Goal: Information Seeking & Learning: Learn about a topic

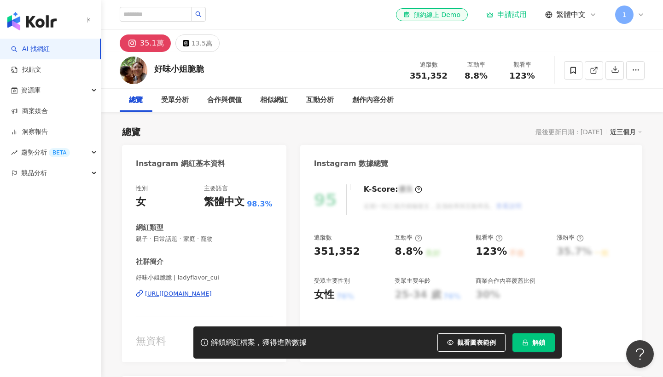
scroll to position [72, 0]
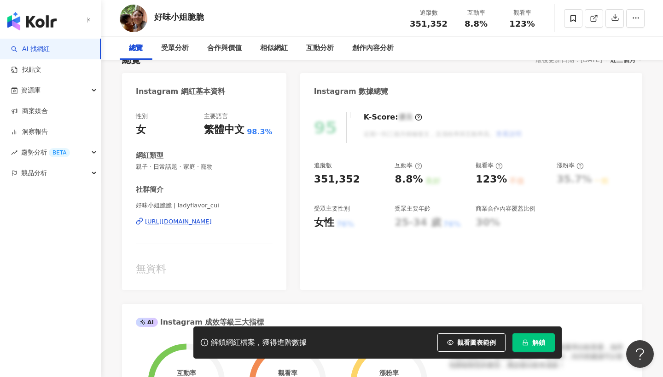
click at [418, 167] on icon at bounding box center [418, 165] width 7 height 7
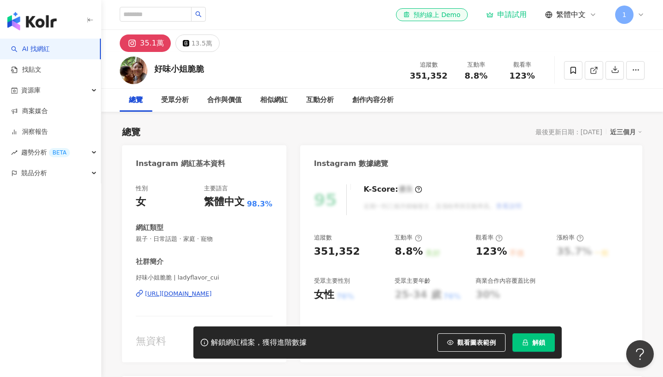
scroll to position [0, 0]
drag, startPoint x: 465, startPoint y: 74, endPoint x: 517, endPoint y: 74, distance: 51.5
click at [517, 74] on div "追蹤數 351,352 互動率 8.8% 觀看率 123%" at bounding box center [474, 70] width 141 height 27
click at [492, 75] on div "8.8%" at bounding box center [475, 75] width 35 height 9
drag, startPoint x: 484, startPoint y: 74, endPoint x: 460, endPoint y: 73, distance: 23.5
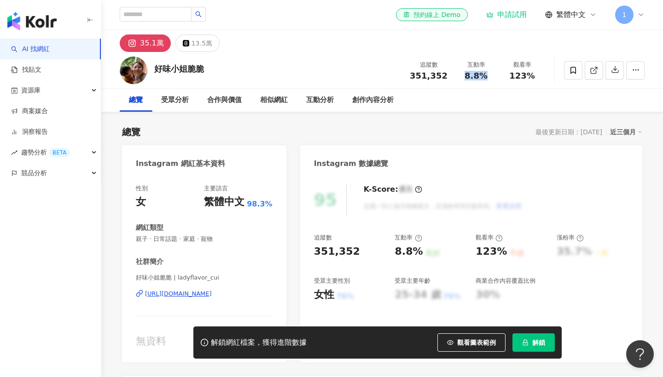
click at [460, 73] on div "8.8%" at bounding box center [475, 75] width 35 height 9
copy span "8.8%"
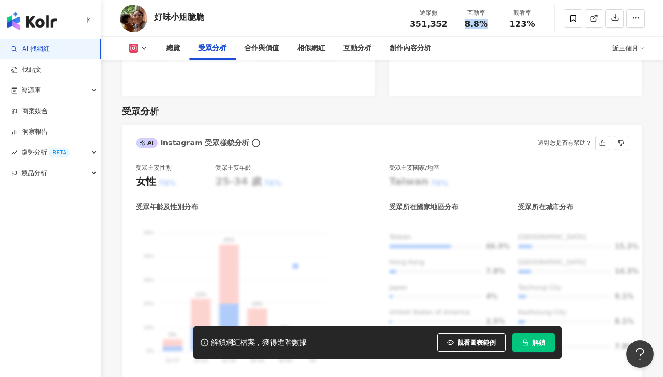
scroll to position [782, 0]
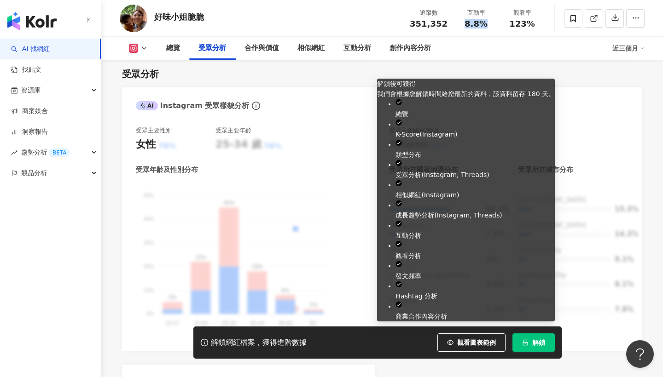
click at [531, 346] on button "解鎖" at bounding box center [533, 343] width 42 height 18
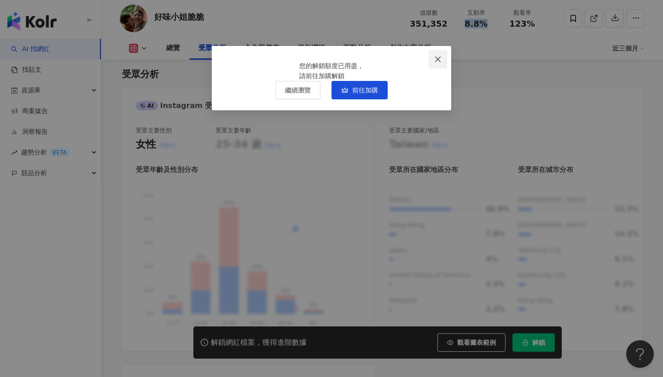
click at [444, 57] on span "Close" at bounding box center [437, 59] width 18 height 7
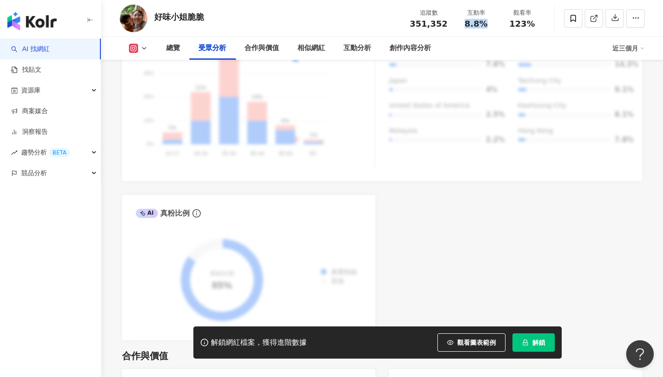
scroll to position [969, 0]
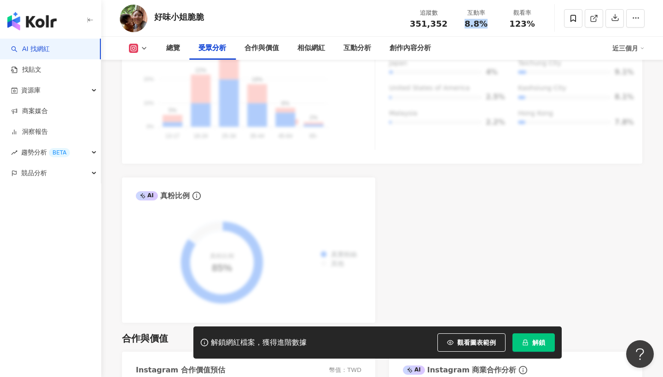
click at [50, 47] on link "AI 找網紅" at bounding box center [30, 49] width 39 height 9
click at [14, 47] on link "AI 找網紅" at bounding box center [30, 49] width 39 height 9
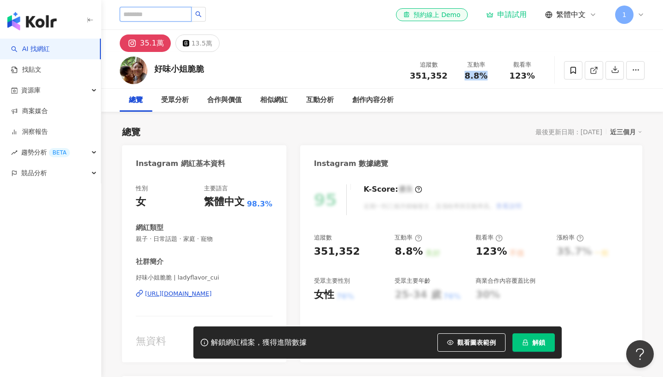
click at [171, 14] on input "search" at bounding box center [156, 14] width 72 height 15
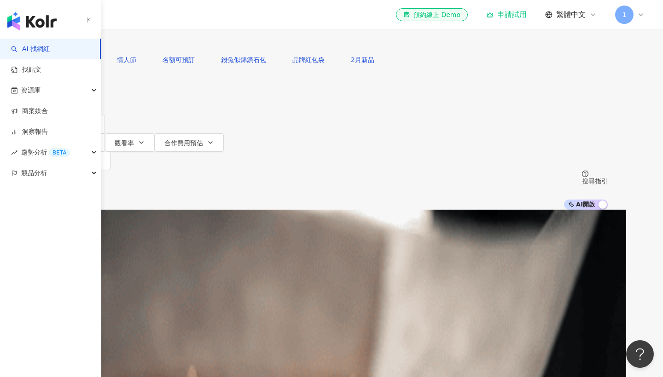
type input "***"
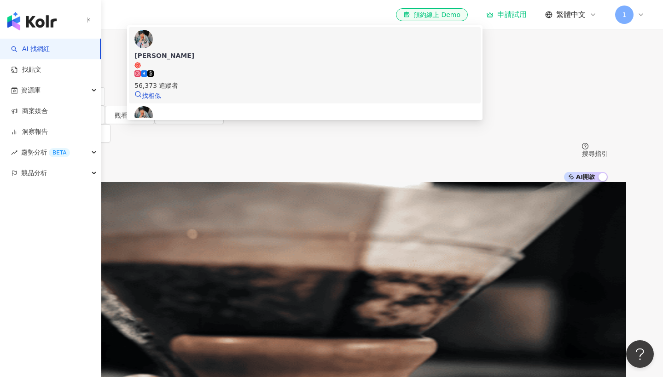
click at [318, 82] on div "56,373 追蹤者" at bounding box center [304, 80] width 341 height 20
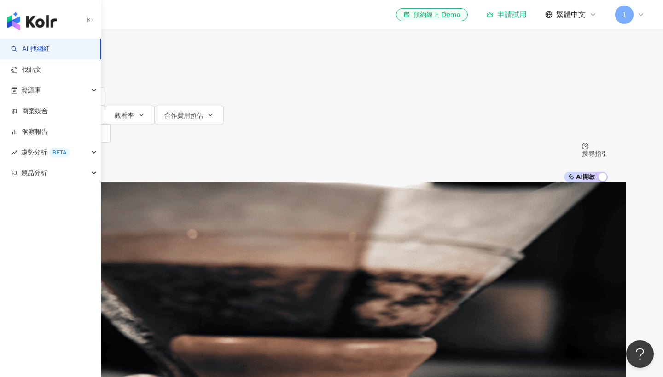
type input "*"
type input "******"
click at [88, 45] on span "搜尋" at bounding box center [81, 41] width 13 height 7
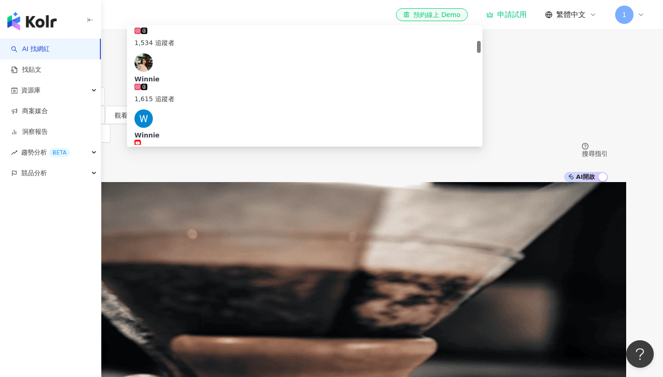
scroll to position [132, 0]
click at [362, 196] on div "72,965 追蹤者" at bounding box center [304, 206] width 341 height 20
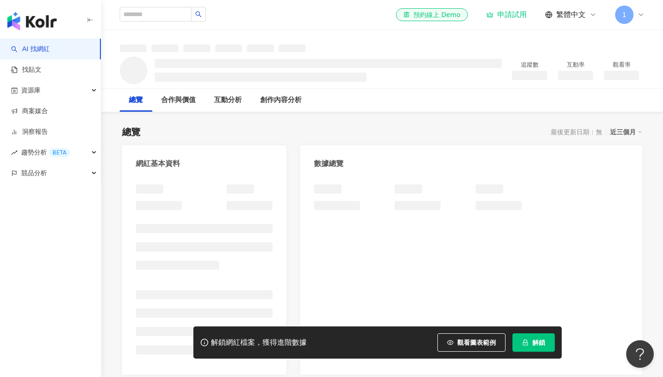
scroll to position [70, 0]
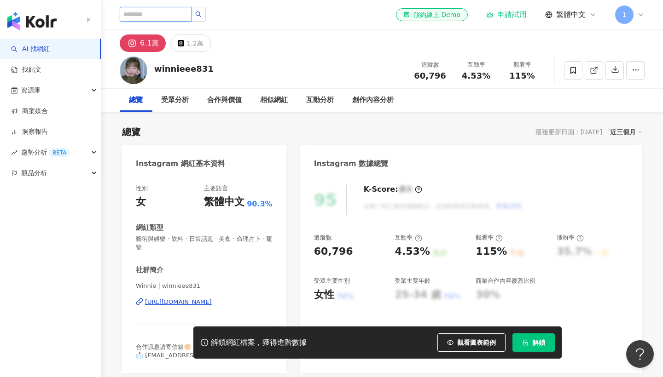
click at [156, 18] on input "search" at bounding box center [156, 14] width 72 height 15
click at [166, 16] on input "search" at bounding box center [156, 14] width 72 height 15
paste input "**********"
type input "**********"
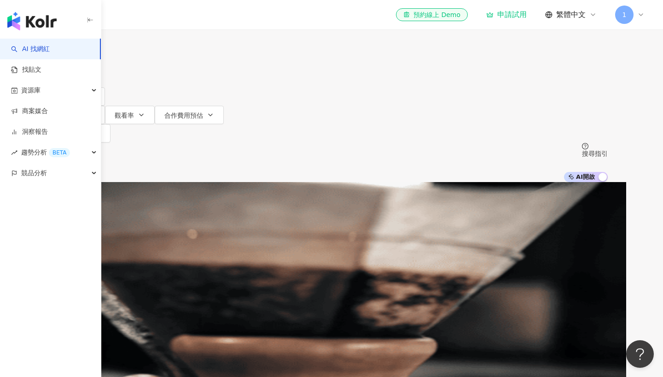
click at [218, 17] on div "el-icon-cs 預約線上 Demo 申請試用 繁體中文 1" at bounding box center [382, 14] width 525 height 29
click at [71, 45] on icon "button" at bounding box center [68, 41] width 6 height 6
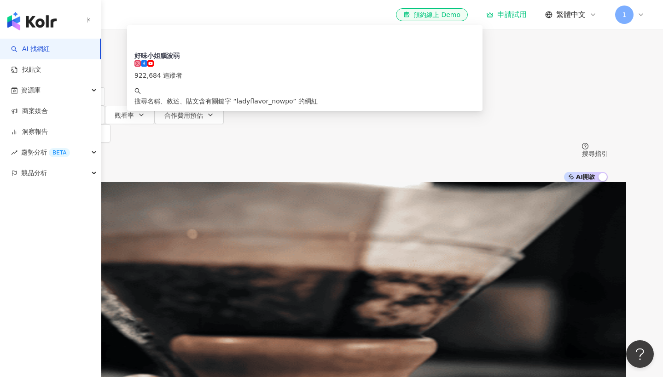
drag, startPoint x: 304, startPoint y: 60, endPoint x: 201, endPoint y: 55, distance: 103.2
click at [189, 17] on input "**********" at bounding box center [152, 8] width 75 height 17
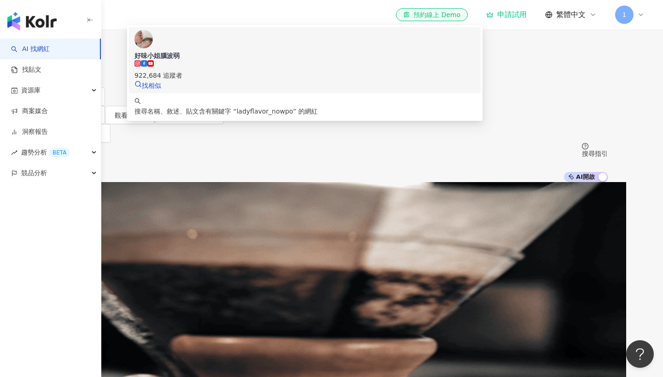
click at [342, 81] on div "922,684 追蹤者" at bounding box center [304, 70] width 341 height 20
